Goal: Information Seeking & Learning: Get advice/opinions

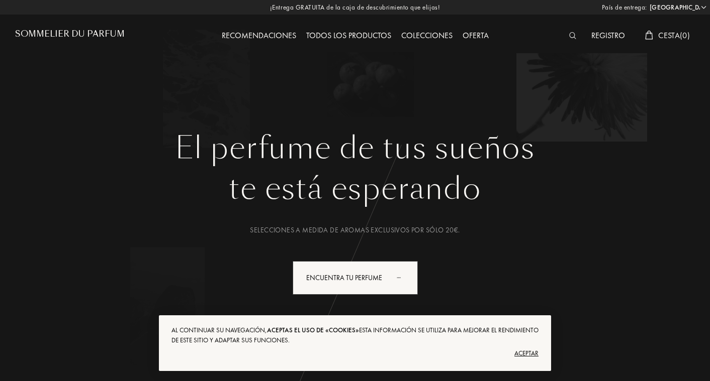
select select "ES"
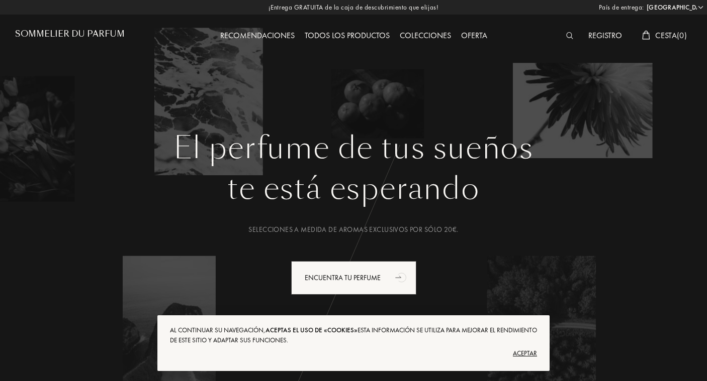
click at [525, 353] on div "Aceptar" at bounding box center [353, 354] width 367 height 16
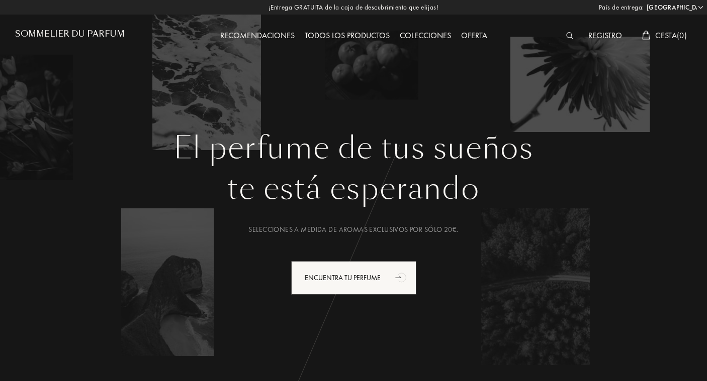
click at [382, 34] on div "Todos los productos" at bounding box center [347, 36] width 95 height 13
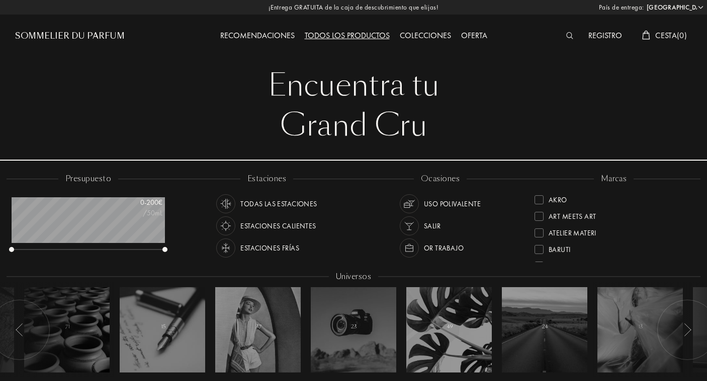
select select "ES"
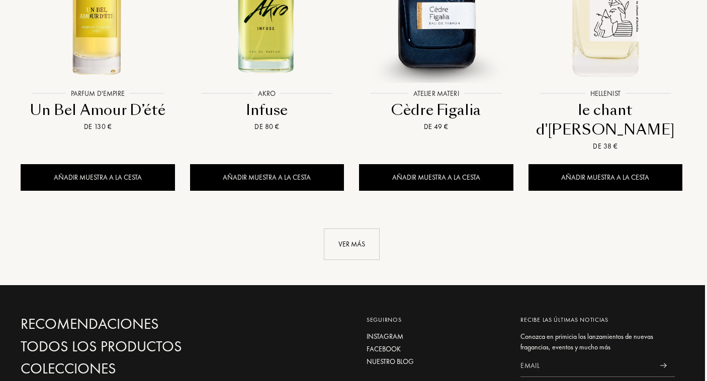
scroll to position [1075, 2]
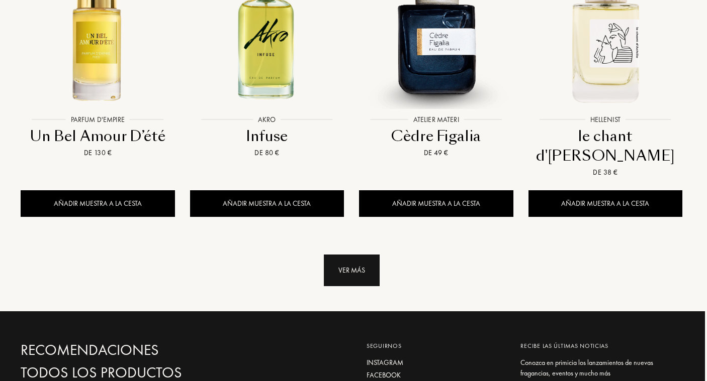
click at [358, 255] on div "Ver más" at bounding box center [352, 271] width 56 height 32
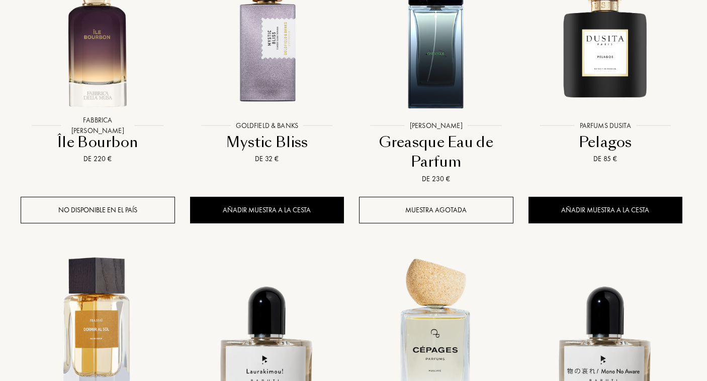
scroll to position [1779, 2]
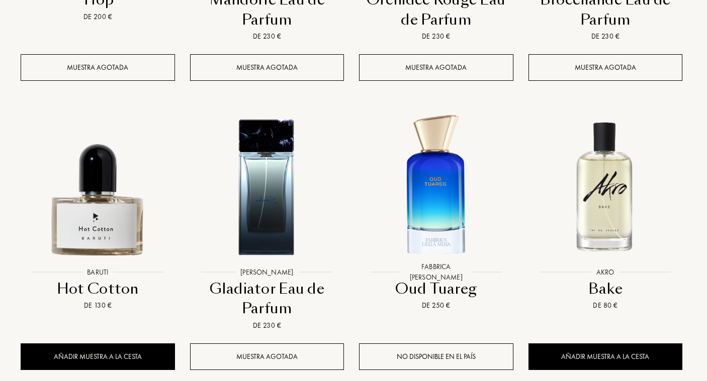
scroll to position [2632, 2]
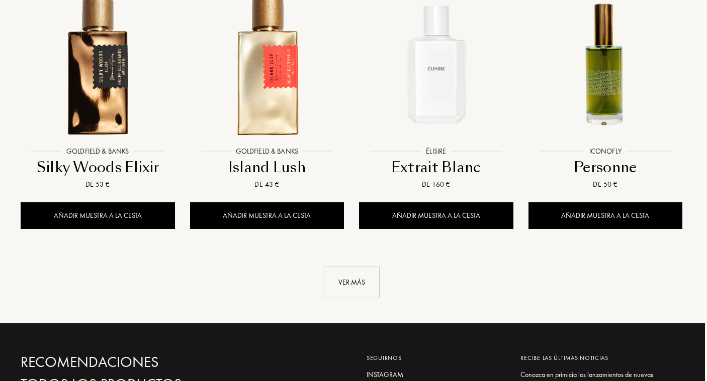
scroll to position [3470, 2]
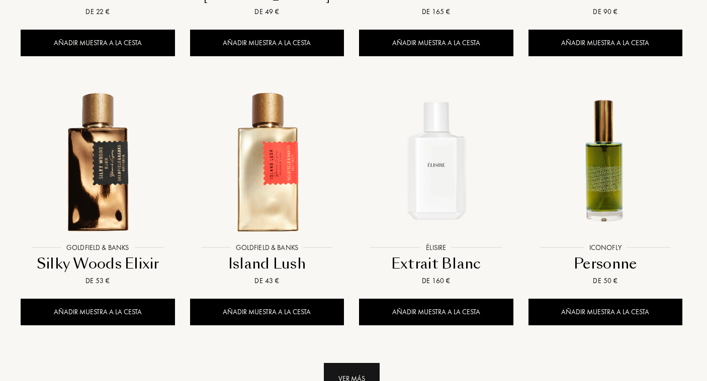
click at [354, 363] on div "Ver más" at bounding box center [352, 379] width 56 height 32
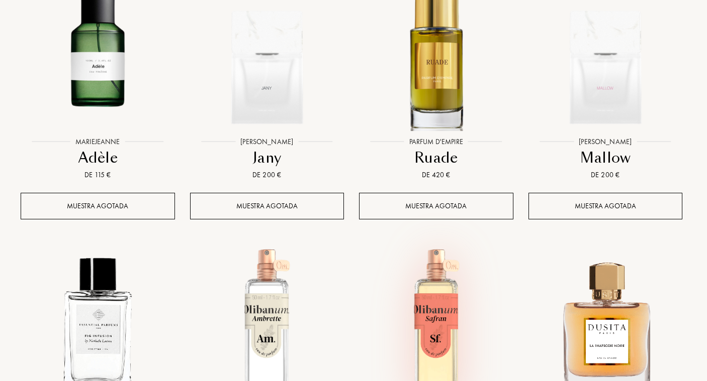
scroll to position [4530, 2]
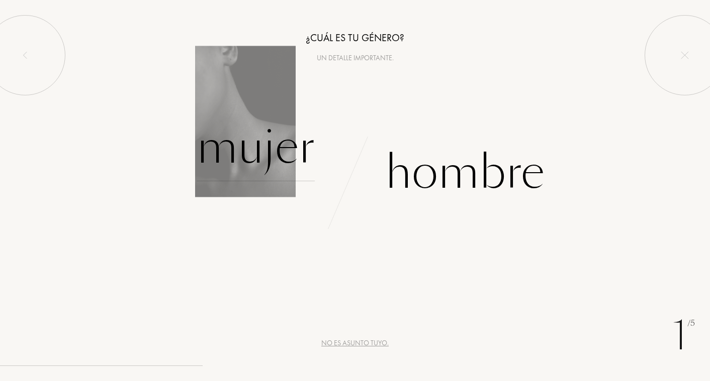
click at [281, 162] on div "Mujer" at bounding box center [255, 148] width 118 height 68
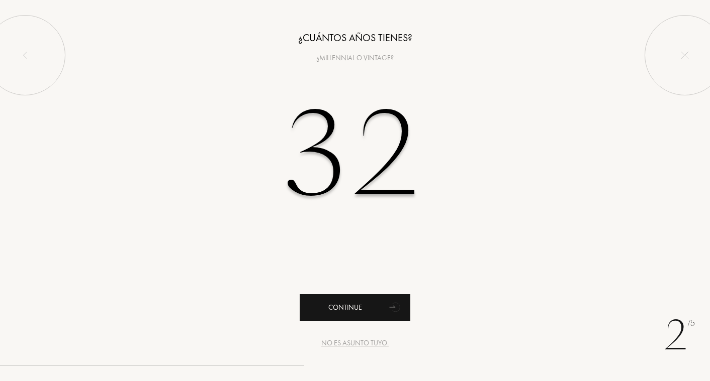
type input "32"
click at [336, 298] on div "Continue" at bounding box center [355, 307] width 111 height 27
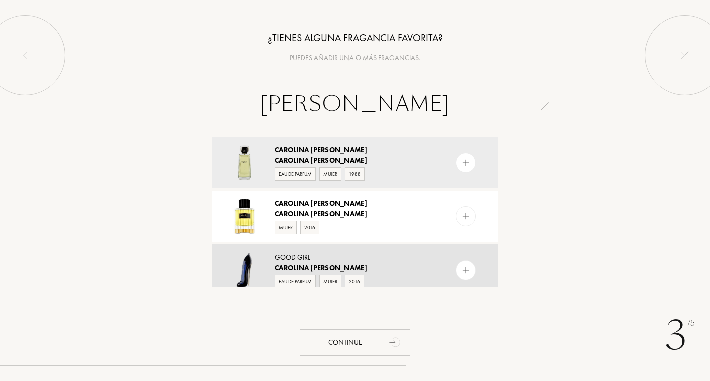
type input "Carolina herrera"
click at [306, 256] on div "Good Girl" at bounding box center [354, 257] width 160 height 11
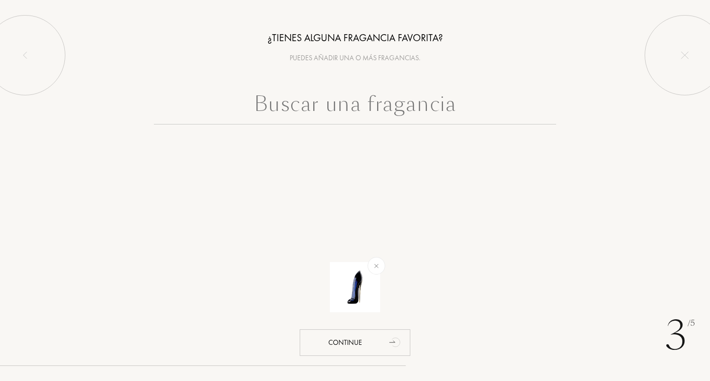
click at [363, 107] on input "text" at bounding box center [355, 106] width 402 height 36
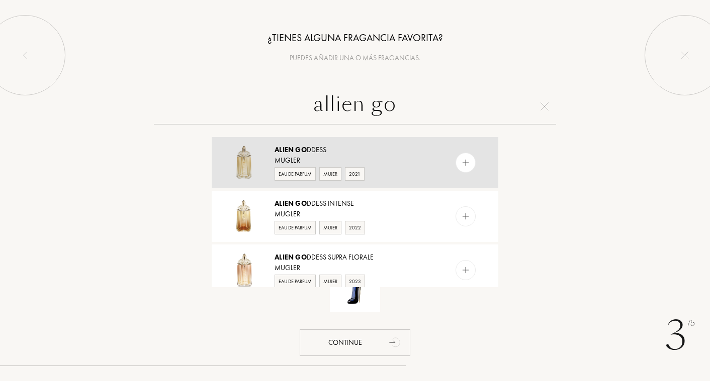
type input "allien go"
click at [349, 148] on div "Alien Go ddess" at bounding box center [354, 150] width 160 height 11
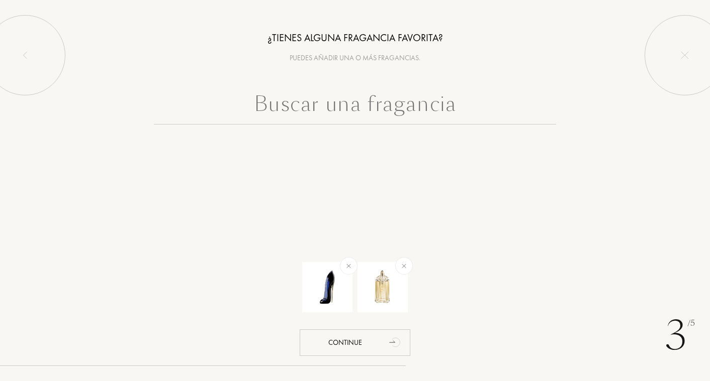
click at [357, 95] on input "text" at bounding box center [355, 106] width 402 height 36
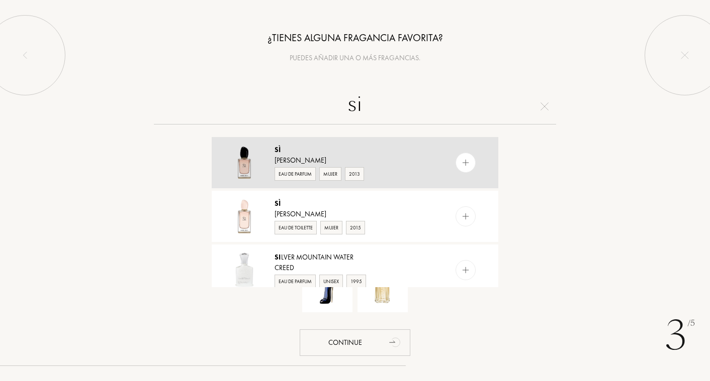
type input "si"
click at [354, 146] on div "Sì" at bounding box center [354, 150] width 160 height 11
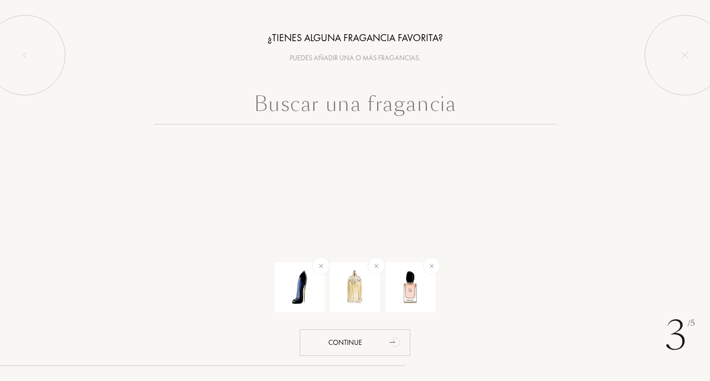
click at [355, 98] on input "text" at bounding box center [355, 106] width 402 height 36
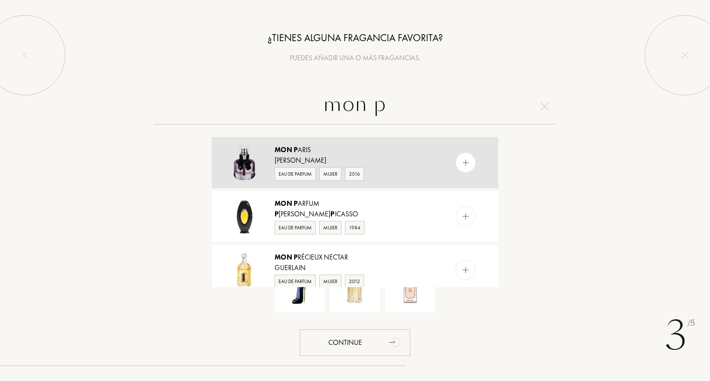
type input "mon p"
click at [332, 142] on div "Mon P aris Yves Saint Laurent Eau de Parfum Mujer 2016" at bounding box center [355, 162] width 286 height 51
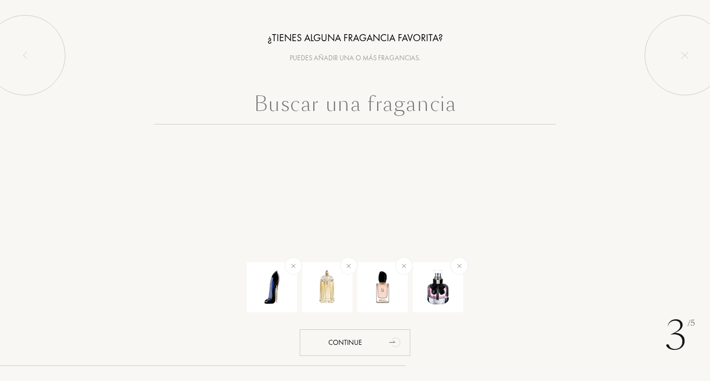
click at [348, 112] on input "text" at bounding box center [355, 106] width 402 height 36
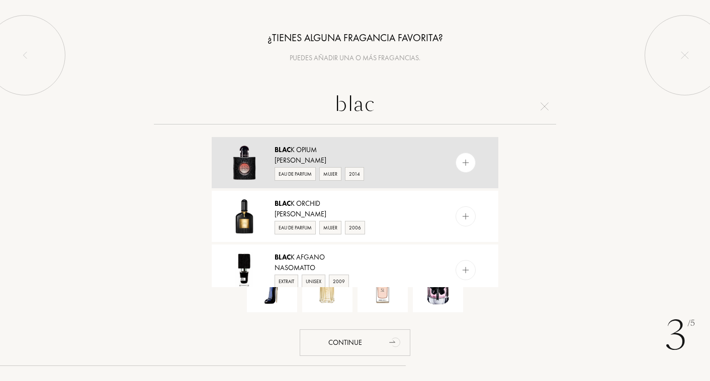
type input "blac"
click at [362, 146] on div "Blac k Opium" at bounding box center [354, 150] width 160 height 11
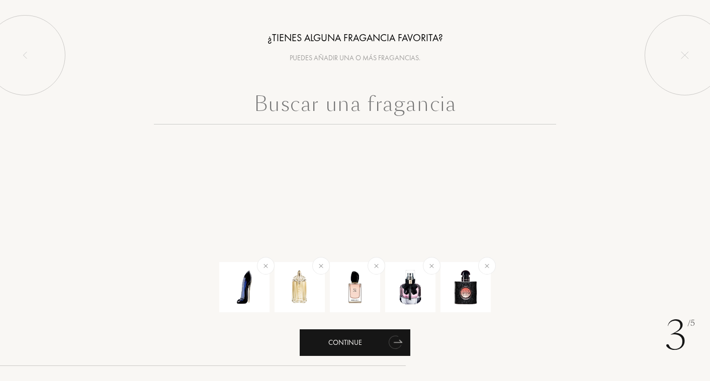
click at [340, 341] on div "Continue" at bounding box center [355, 343] width 111 height 27
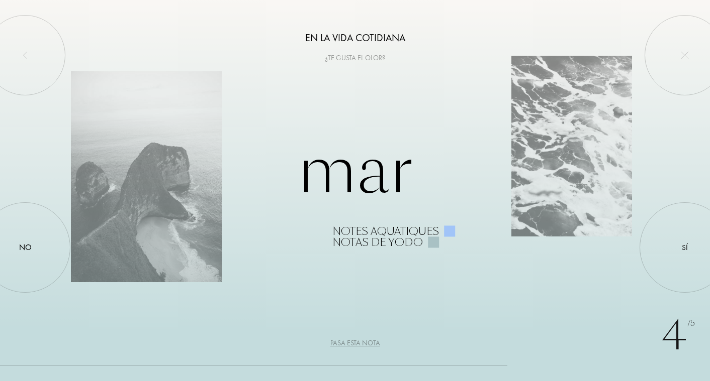
click at [369, 341] on div "Pasa esta nota" at bounding box center [355, 343] width 50 height 11
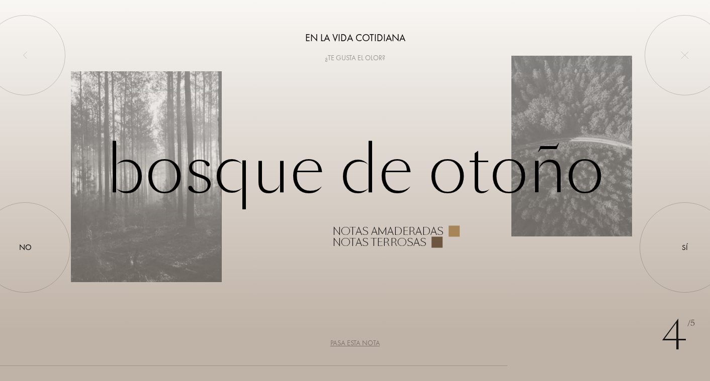
click at [369, 343] on div "Pasa esta nota" at bounding box center [355, 343] width 50 height 11
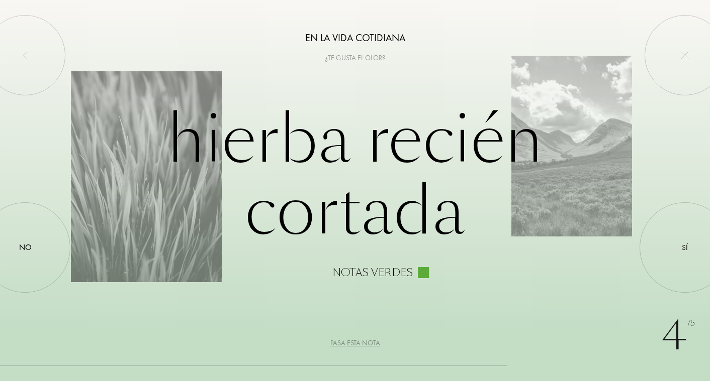
click at [369, 343] on div "Pasa esta nota" at bounding box center [355, 343] width 50 height 11
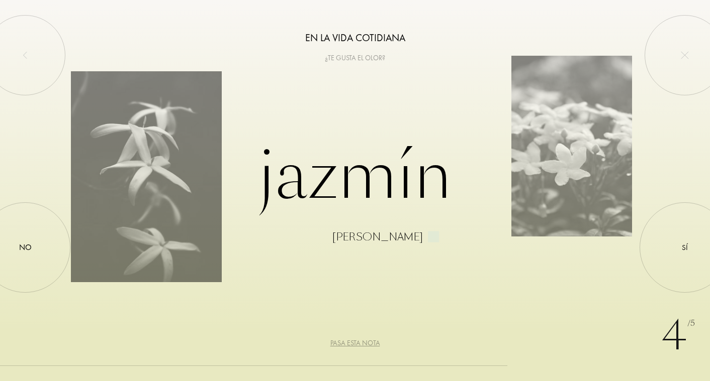
click at [368, 181] on div "Jazmín Flores blancas" at bounding box center [355, 190] width 568 height 103
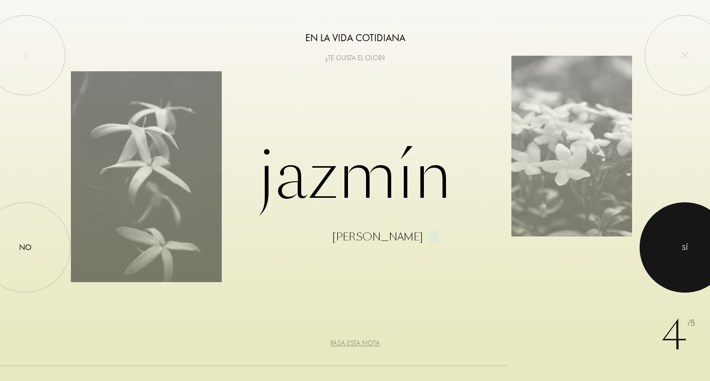
click at [693, 243] on div at bounding box center [684, 248] width 90 height 90
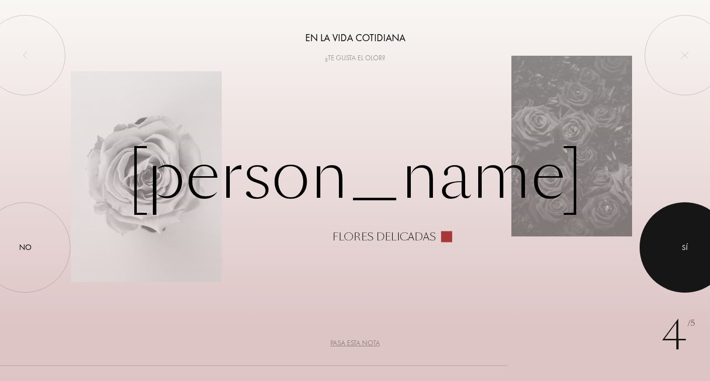
click at [688, 242] on div at bounding box center [684, 248] width 90 height 90
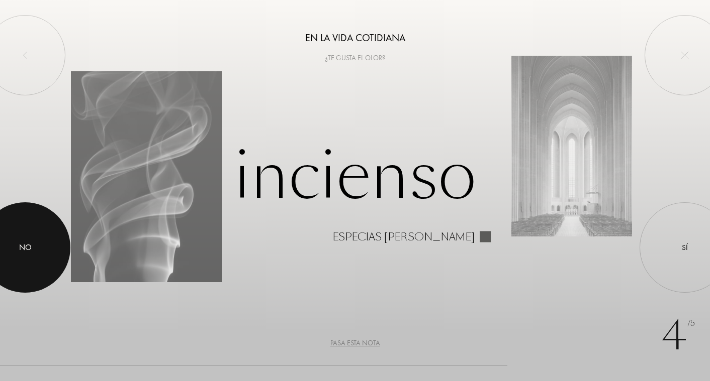
click at [20, 254] on div "No" at bounding box center [25, 248] width 13 height 12
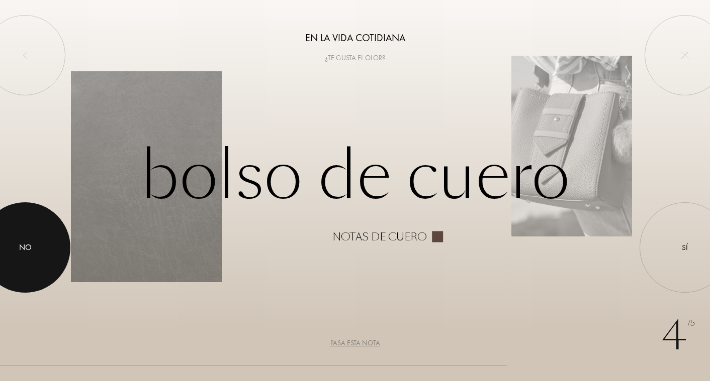
click at [20, 254] on div "No" at bounding box center [25, 248] width 13 height 12
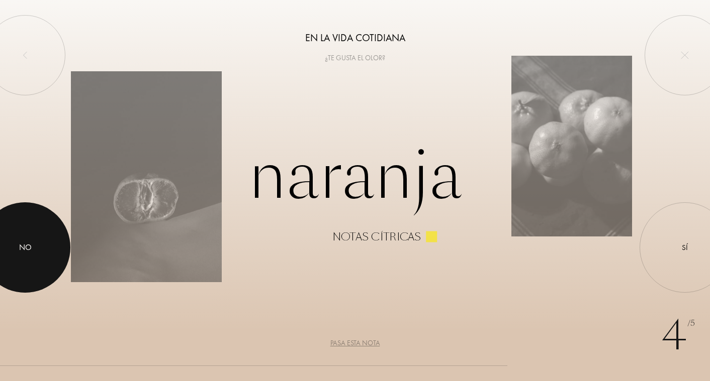
click at [20, 254] on div "No" at bounding box center [25, 248] width 13 height 12
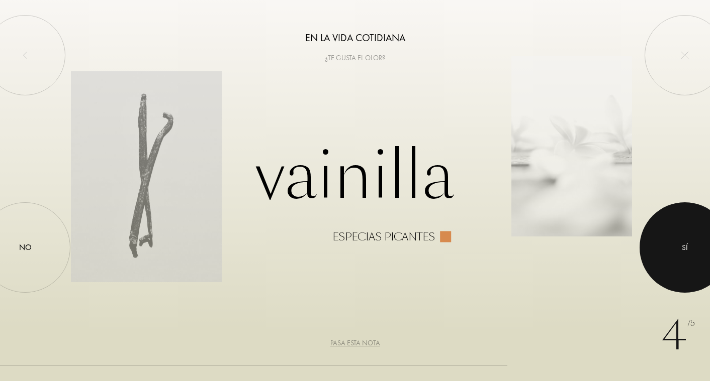
click at [679, 251] on div at bounding box center [684, 248] width 90 height 90
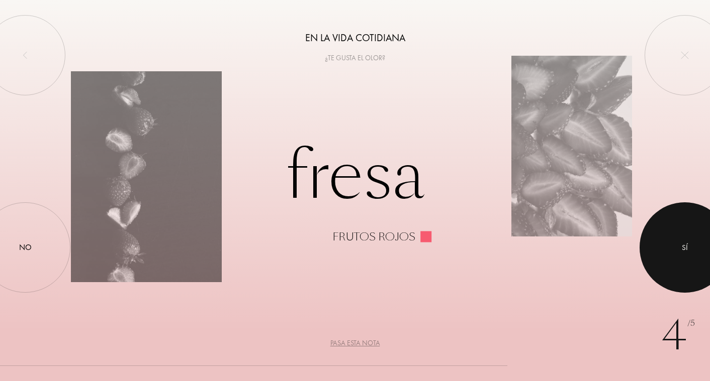
click at [682, 243] on div "Sí" at bounding box center [684, 248] width 6 height 12
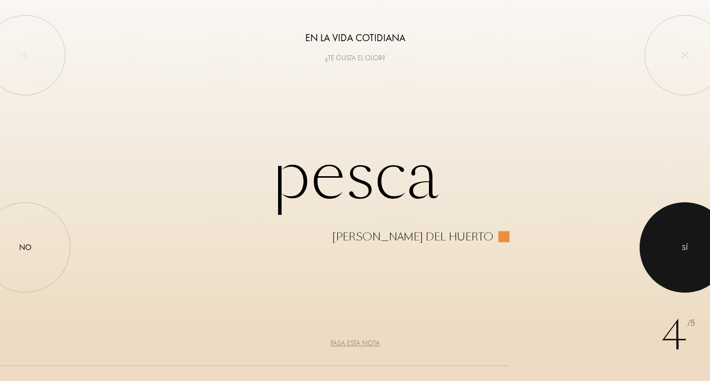
click at [700, 242] on div at bounding box center [684, 248] width 90 height 90
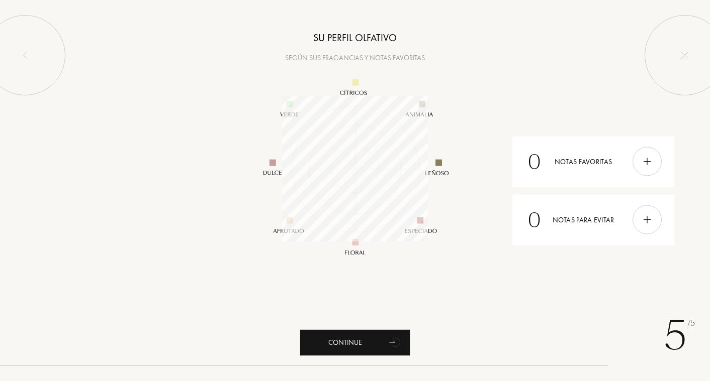
scroll to position [146, 146]
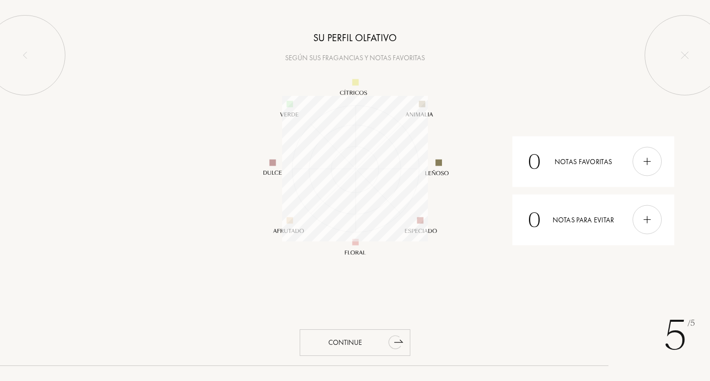
click at [371, 347] on div "Continue" at bounding box center [355, 343] width 111 height 27
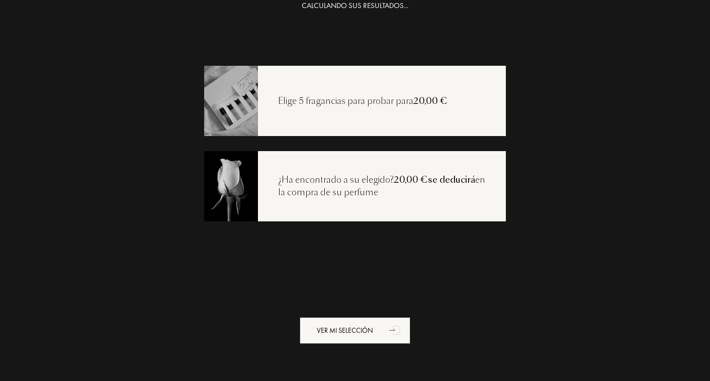
scroll to position [20, 0]
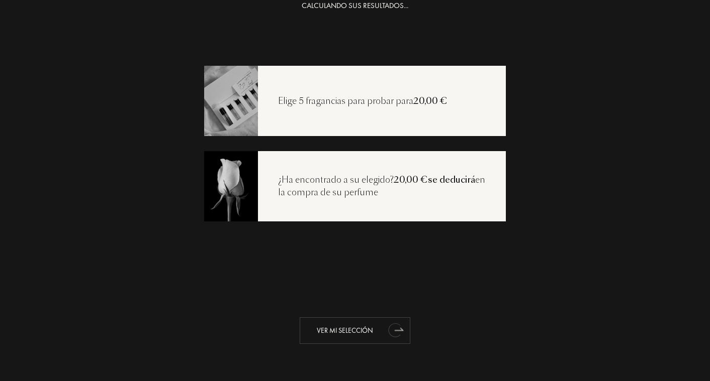
click at [373, 334] on div "Ver mi selección" at bounding box center [355, 331] width 111 height 27
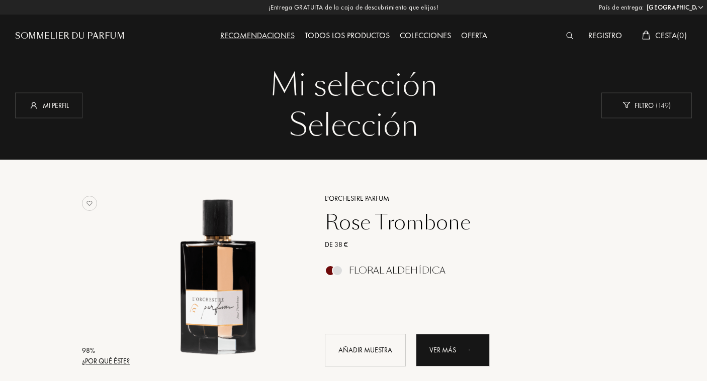
select select "ES"
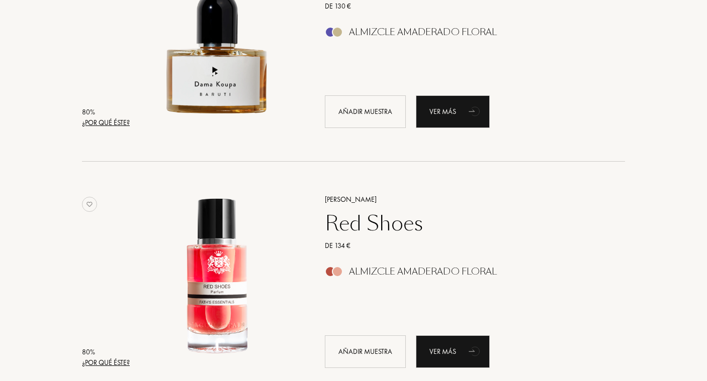
scroll to position [2363, 0]
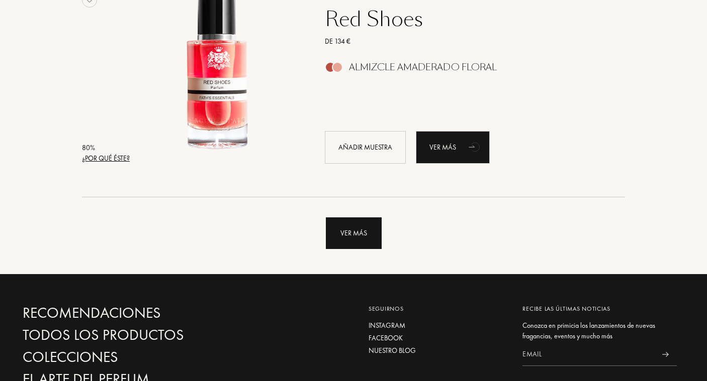
click at [374, 240] on div "Ver más" at bounding box center [354, 234] width 56 height 32
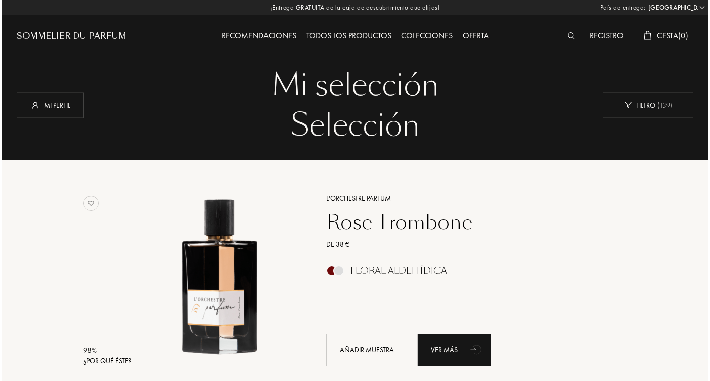
scroll to position [0, 0]
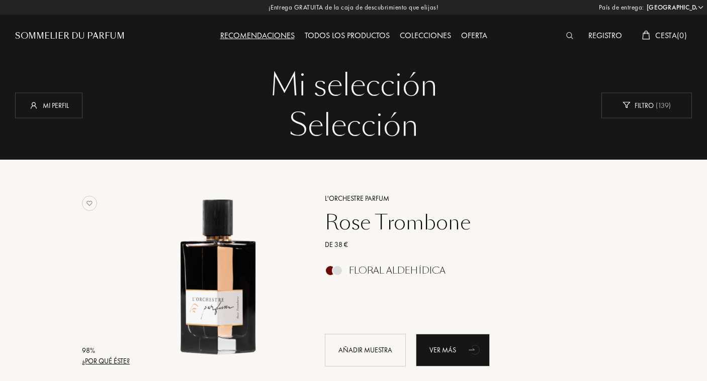
click at [570, 35] on img at bounding box center [570, 35] width 8 height 7
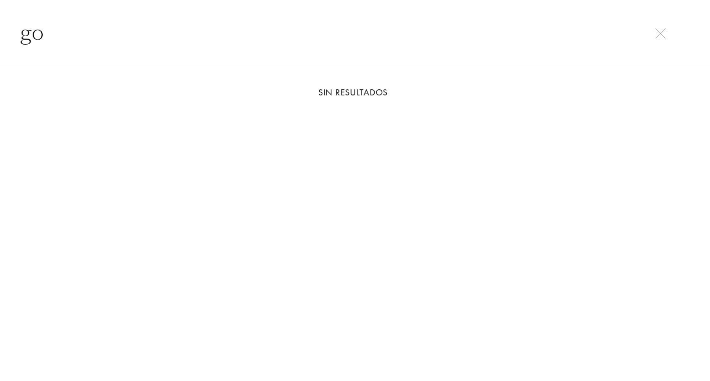
type input "g"
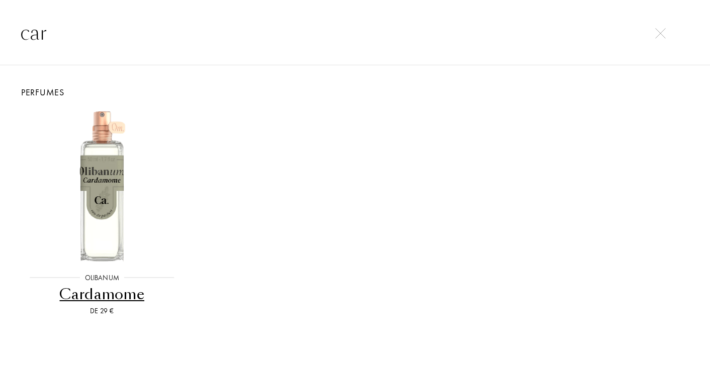
type input "caro"
